Goal: Information Seeking & Learning: Learn about a topic

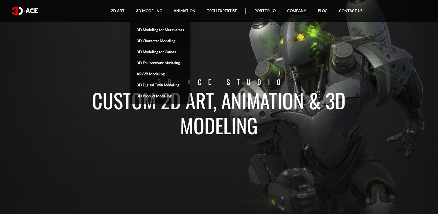
click at [147, 41] on link "3D Character Modeling" at bounding box center [160, 40] width 60 height 11
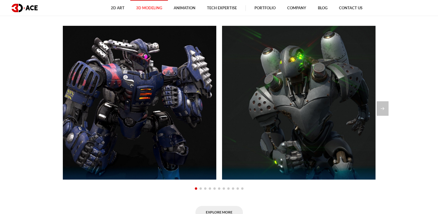
scroll to position [429, 0]
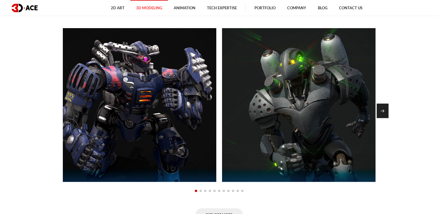
click at [382, 109] on div "Next slide" at bounding box center [383, 110] width 12 height 14
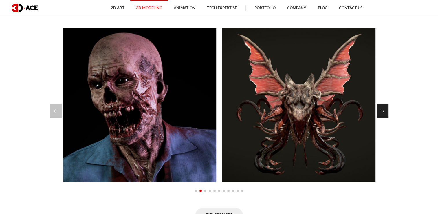
click at [382, 109] on div "Next slide" at bounding box center [383, 110] width 12 height 14
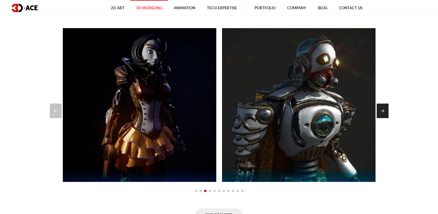
click at [382, 109] on div "Next slide" at bounding box center [383, 110] width 12 height 14
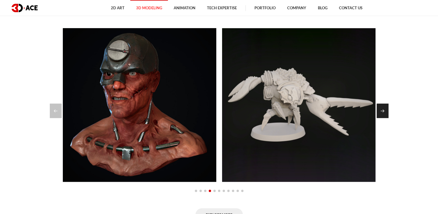
click at [382, 109] on div "Next slide" at bounding box center [383, 110] width 12 height 14
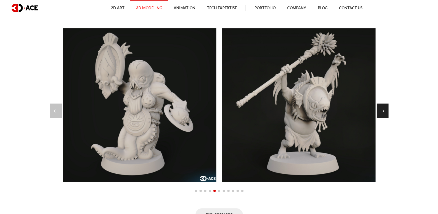
click at [382, 109] on div "Next slide" at bounding box center [383, 110] width 12 height 14
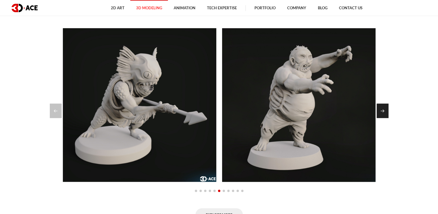
click at [382, 109] on div "Next slide" at bounding box center [383, 110] width 12 height 14
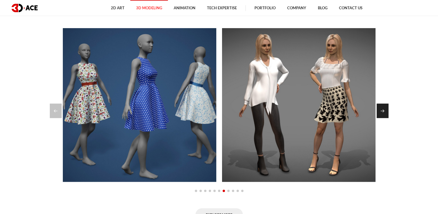
click at [382, 109] on div "Next slide" at bounding box center [383, 110] width 12 height 14
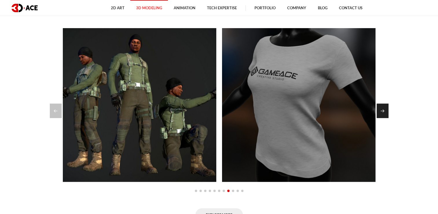
click at [382, 109] on div "Next slide" at bounding box center [383, 110] width 12 height 14
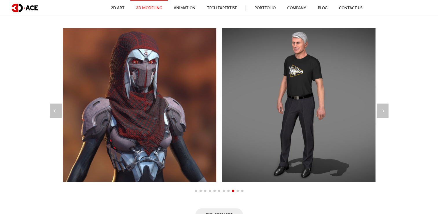
click at [418, 119] on section "OUR 3D CHARACTER MODELING PORTFOLIO Guardian Assault Zombie security guard Krak…" at bounding box center [219, 112] width 438 height 252
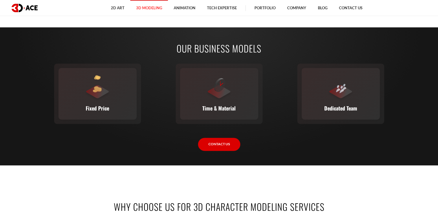
scroll to position [869, 0]
